Goal: Task Accomplishment & Management: Complete application form

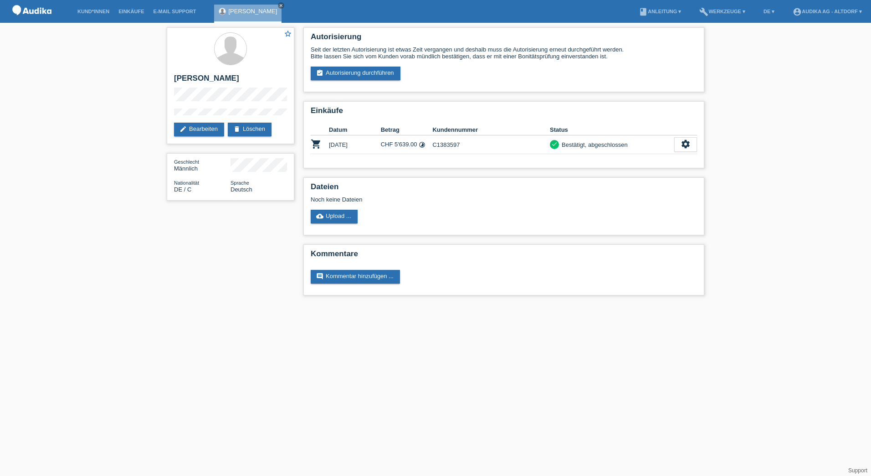
drag, startPoint x: 272, startPoint y: 6, endPoint x: 265, endPoint y: 6, distance: 6.8
click at [279, 6] on icon "close" at bounding box center [281, 5] width 5 height 5
click at [349, 72] on link "assignment_turned_in Autorisierung durchführen" at bounding box center [356, 74] width 90 height 14
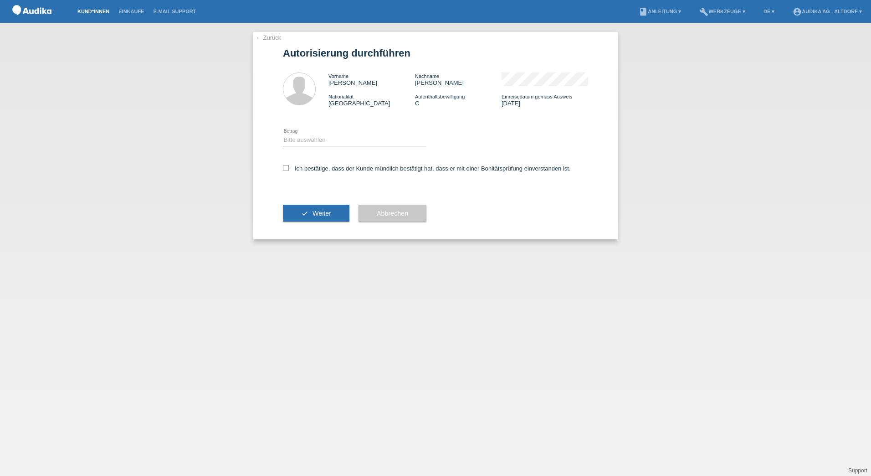
click at [100, 10] on link "Kund*innen" at bounding box center [93, 11] width 41 height 5
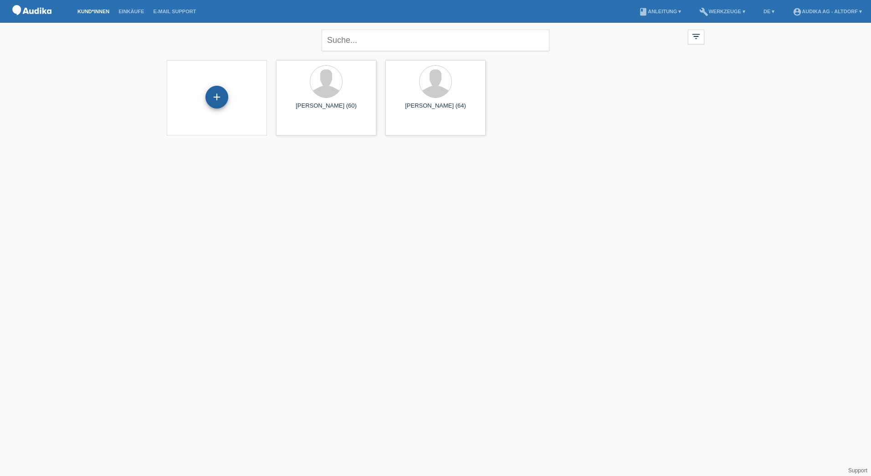
click at [220, 97] on div "+" at bounding box center [217, 97] width 23 height 23
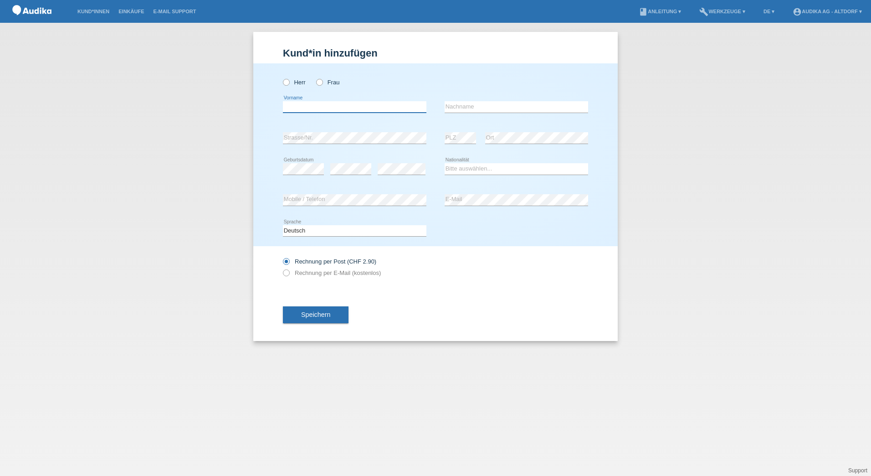
click at [319, 108] on input "text" at bounding box center [355, 106] width 144 height 11
click at [294, 80] on label "Herr" at bounding box center [294, 82] width 23 height 7
click at [289, 80] on input "Herr" at bounding box center [286, 82] width 6 height 6
radio input "true"
click at [298, 105] on input "text" at bounding box center [355, 106] width 144 height 11
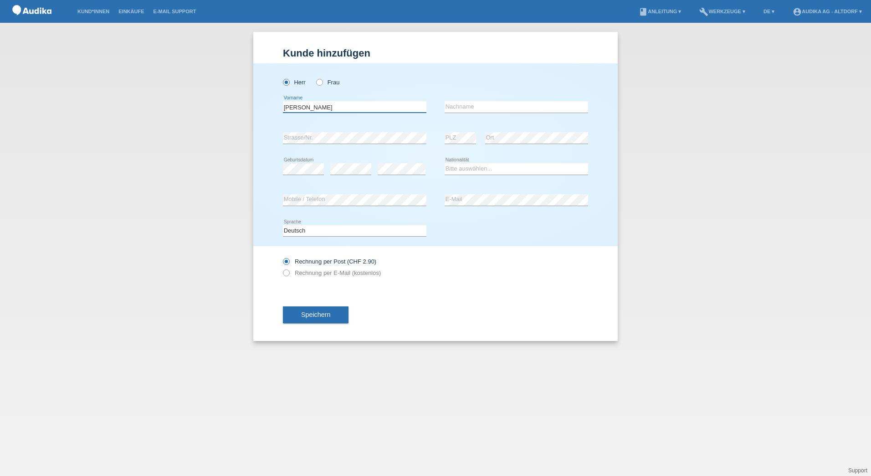
type input "[PERSON_NAME]"
click at [514, 168] on select "Bitte auswählen... Schweiz Deutschland Liechtenstein Österreich ------------ Af…" at bounding box center [517, 168] width 144 height 11
select select "CH"
click at [445, 163] on select "Bitte auswählen... Schweiz Deutschland Liechtenstein Österreich ------------ Af…" at bounding box center [517, 168] width 144 height 11
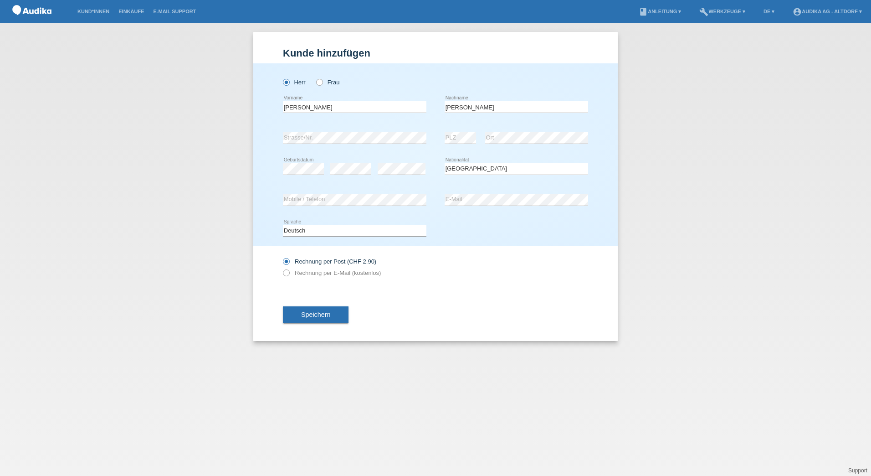
click at [485, 206] on icon at bounding box center [517, 206] width 144 height 0
click at [297, 313] on button "Speichern" at bounding box center [316, 314] width 66 height 17
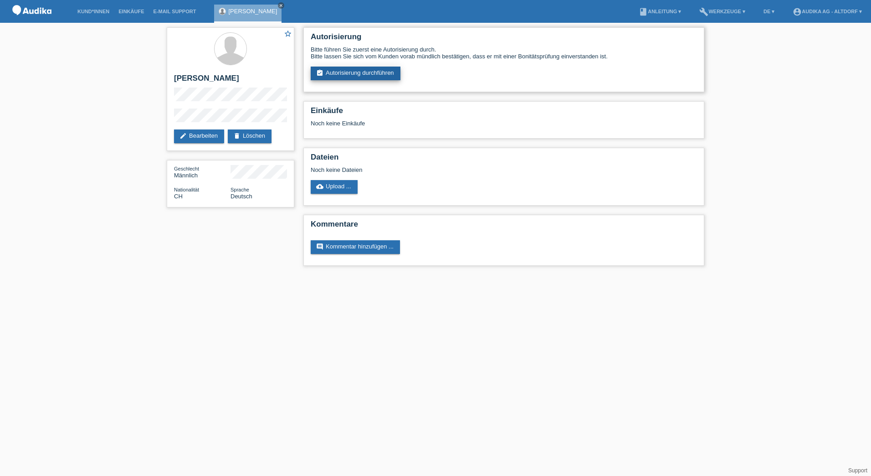
click at [357, 74] on link "assignment_turned_in Autorisierung durchführen" at bounding box center [356, 74] width 90 height 14
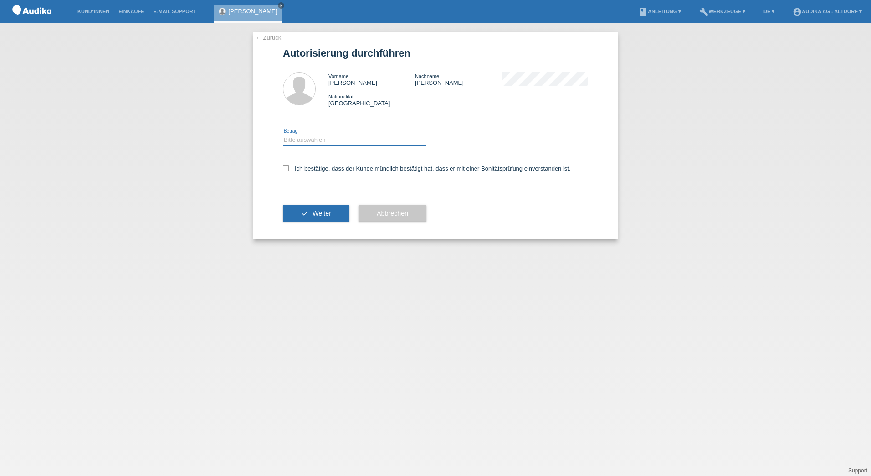
click at [348, 144] on select "Bitte auswählen CHF 1.00 - CHF 499.00 CHF 500.00 - CHF 1'999.00 CHF 2'000.00 - …" at bounding box center [355, 139] width 144 height 11
select select "3"
click at [283, 134] on select "Bitte auswählen CHF 1.00 - CHF 499.00 CHF 500.00 - CHF 1'999.00 CHF 2'000.00 - …" at bounding box center [355, 139] width 144 height 11
click at [314, 170] on label "Ich bestätige, dass der Kunde mündlich bestätigt hat, dass er mit einer Bonität…" at bounding box center [427, 168] width 288 height 7
click at [289, 170] on input "Ich bestätige, dass der Kunde mündlich bestätigt hat, dass er mit einer Bonität…" at bounding box center [286, 168] width 6 height 6
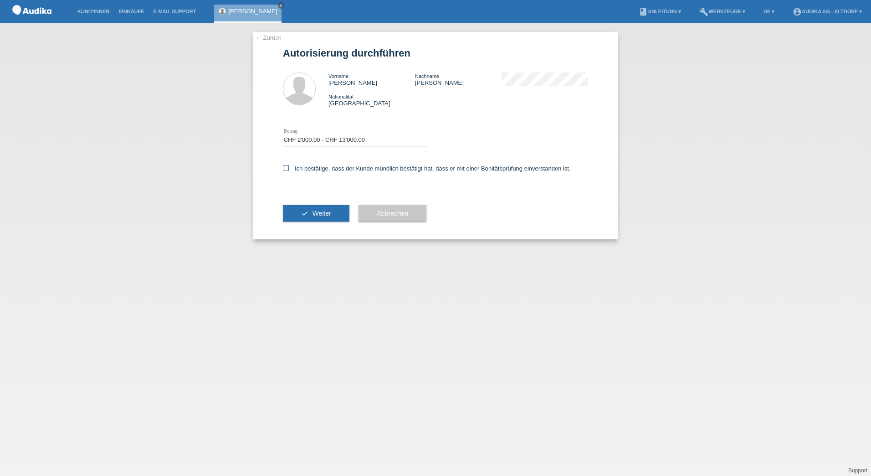
checkbox input "true"
click at [330, 214] on span "Weiter" at bounding box center [322, 213] width 19 height 7
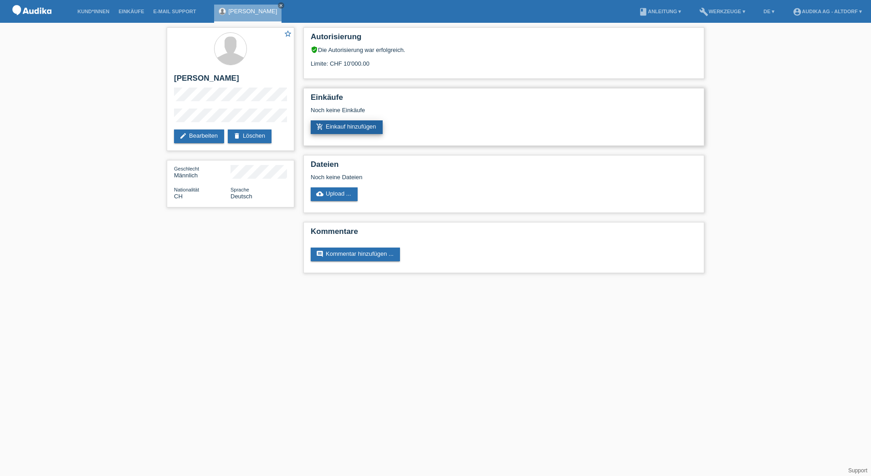
click at [371, 128] on link "add_shopping_cart Einkauf hinzufügen" at bounding box center [347, 127] width 72 height 14
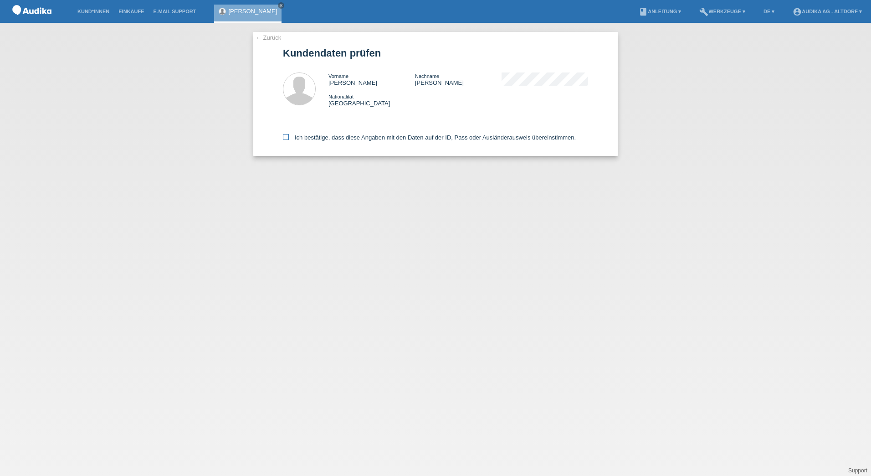
click at [367, 136] on label "Ich bestätige, dass diese Angaben mit den Daten auf der ID, Pass oder Ausländer…" at bounding box center [429, 137] width 293 height 7
click at [289, 136] on input "Ich bestätige, dass diese Angaben mit den Daten auf der ID, Pass oder Ausländer…" at bounding box center [286, 137] width 6 height 6
checkbox input "true"
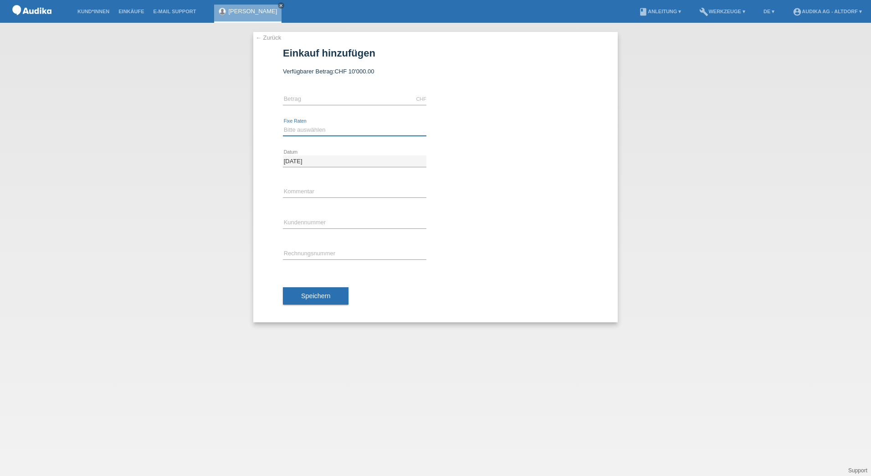
click at [362, 126] on select "Bitte auswählen 12 Raten 24 Raten" at bounding box center [355, 129] width 144 height 11
click at [501, 129] on div "Bitte auswählen 12 Raten 24 Raten error Fixe Raten calculate" at bounding box center [435, 130] width 305 height 31
type input "C"
click at [402, 218] on input "C" at bounding box center [355, 222] width 144 height 11
type input "SOI"
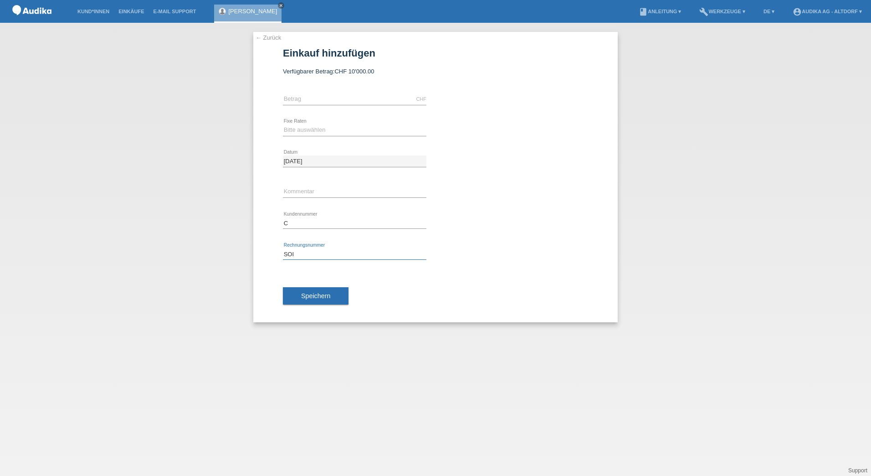
click at [399, 255] on input "SOI" at bounding box center [355, 253] width 144 height 11
